Goal: Find specific page/section: Find specific page/section

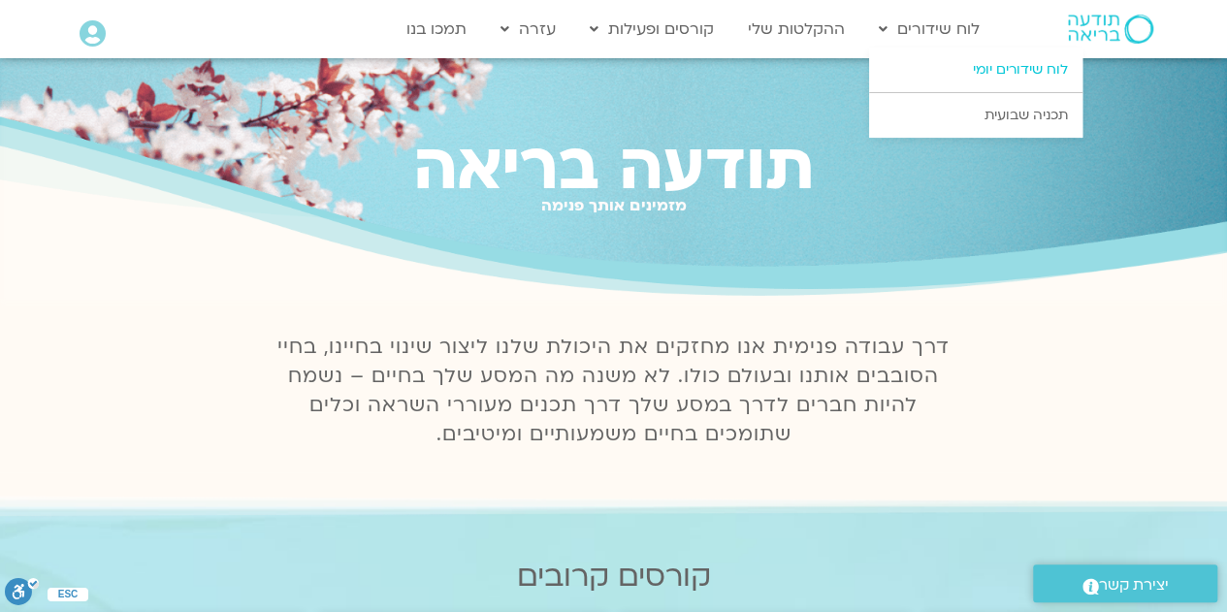
click at [996, 70] on link "לוח שידורים יומי" at bounding box center [975, 70] width 213 height 45
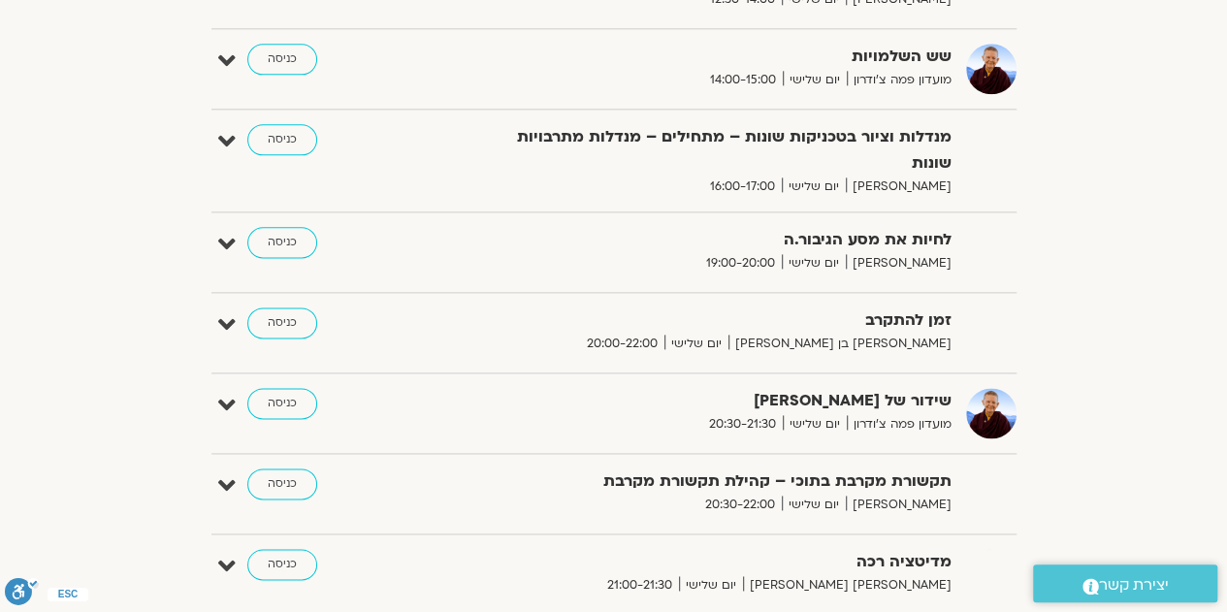
scroll to position [1137, 0]
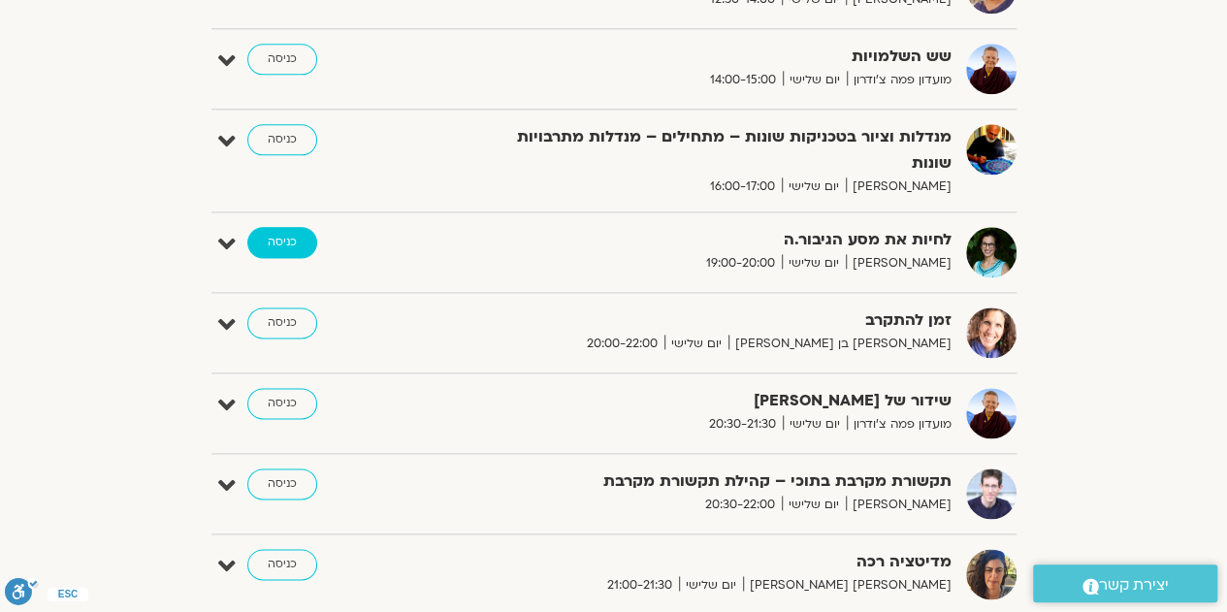
click at [277, 227] on link "כניסה" at bounding box center [282, 242] width 70 height 31
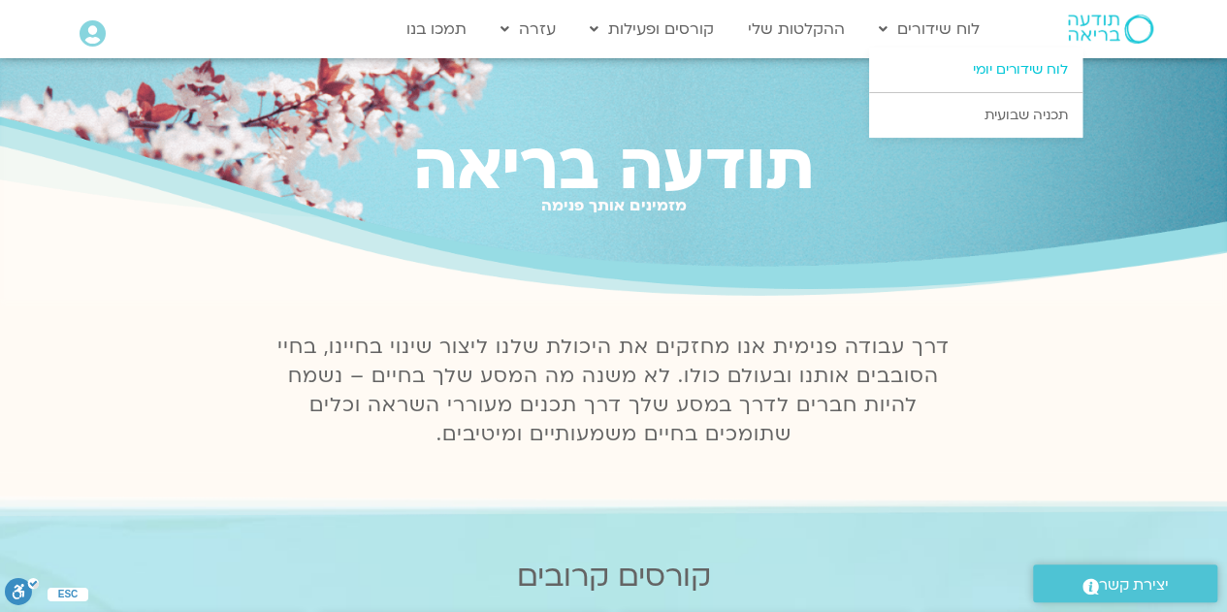
click at [968, 77] on link "לוח שידורים יומי" at bounding box center [975, 70] width 213 height 45
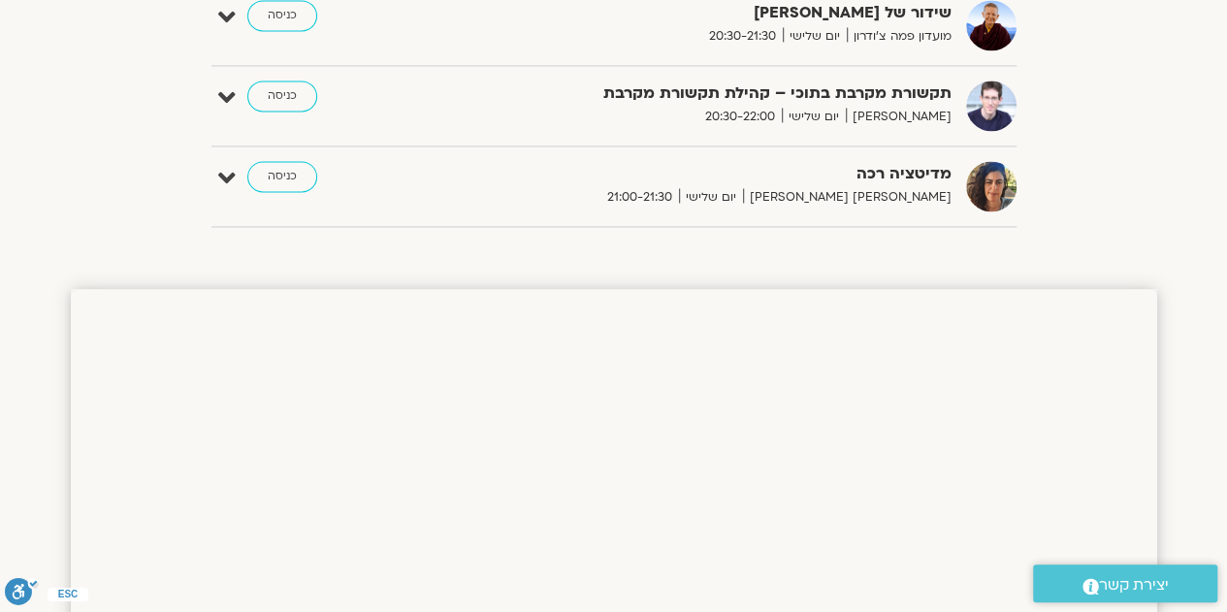
scroll to position [989, 0]
